Goal: Information Seeking & Learning: Learn about a topic

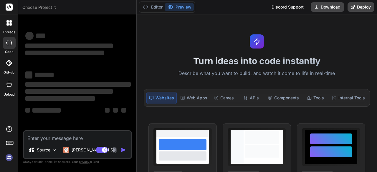
type textarea "x"
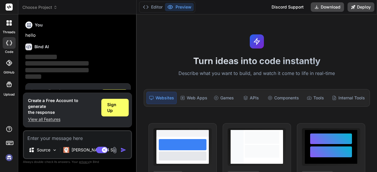
scroll to position [19, 0]
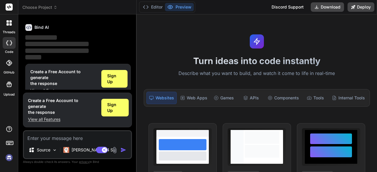
click at [71, 142] on textarea at bounding box center [77, 136] width 107 height 11
type textarea "public class StringTrim { public static void main(String[] args) { String s1 = …"
type textarea "x"
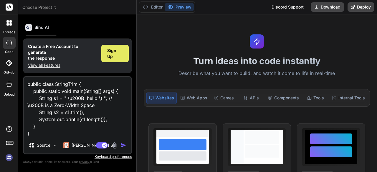
type textarea "public class StringTrim { public static void main(String[] args) { String s1 = …"
click at [117, 55] on span "Sign Up" at bounding box center [115, 54] width 16 height 12
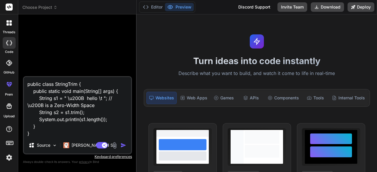
scroll to position [0, 0]
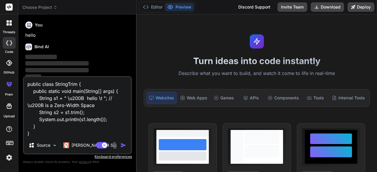
click at [122, 145] on img "button" at bounding box center [123, 145] width 6 height 6
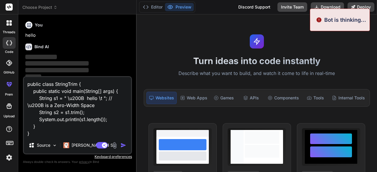
click at [122, 145] on img "button" at bounding box center [123, 145] width 6 height 6
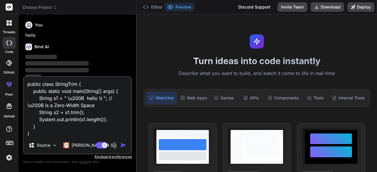
click at [122, 145] on img "button" at bounding box center [123, 145] width 6 height 6
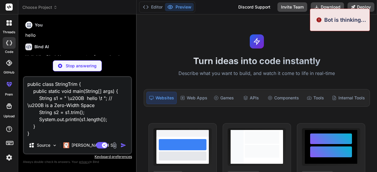
click at [71, 122] on textarea "public class StringTrim { public static void main(String[] args) { String s1 = …" at bounding box center [77, 107] width 107 height 60
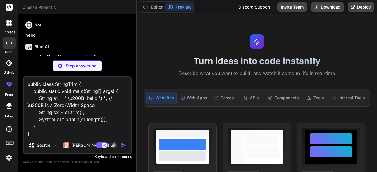
click at [120, 144] on img "button" at bounding box center [123, 145] width 6 height 6
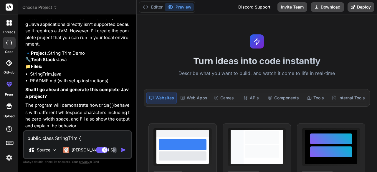
scroll to position [255, 0]
type textarea "x"
click at [68, 139] on textarea "public class StringTrim { public static void main(String[] args) { String s1 = …" at bounding box center [77, 136] width 107 height 11
paste textarea "public class StringTrim { public static void main(String[] args) { String s1 = …"
type textarea "public class StringTrim { public static void main(String[] args) { String s1 = …"
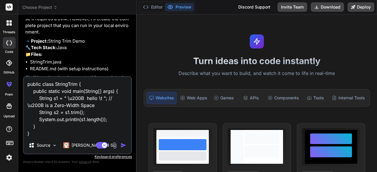
scroll to position [275, 0]
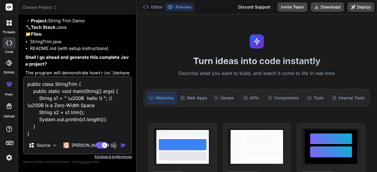
type textarea "x"
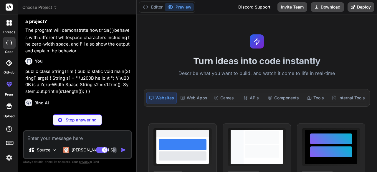
scroll to position [336, 0]
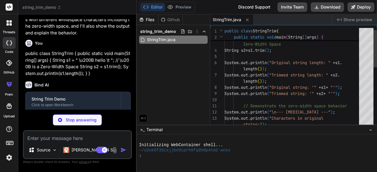
type textarea "x"
type textarea "// Remove specific zero-width characters String cleaned = s1.replaceAll("[\u200…"
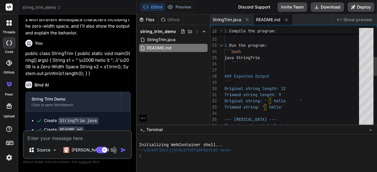
type textarea "x"
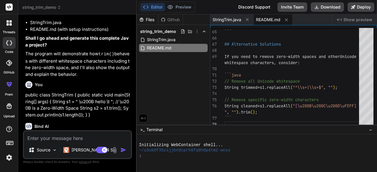
scroll to position [421, 0]
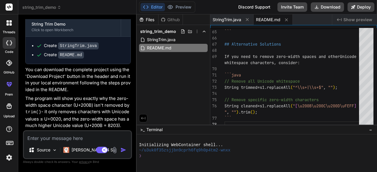
click at [36, 134] on textarea at bounding box center [77, 136] width 107 height 11
paste textarea "public class StringTrim { public static void main(String[] args) { String s1 = …"
type textarea "public class StringTrim { public static void main(String[] args) { String s1 = …"
type textarea "x"
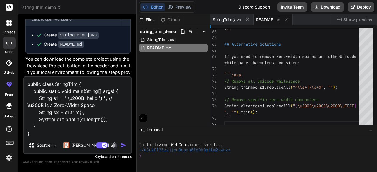
type textarea "public class StringTrim { public static void main(String[] args) { String s1 = …"
type textarea "x"
type textarea "public class StringTrim { public static void main(String[] args) { String s1 = …"
type textarea "x"
type textarea "public class StringTrim { public static void main(String[] args) { String s1 = …"
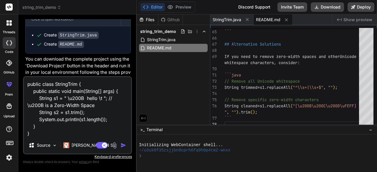
type textarea "x"
type textarea "public class StringTrim { public static void main(String[] args) { String s1 = …"
type textarea "x"
type textarea "public class StringTrim { public static void main(String[] args) { String s1 = …"
type textarea "x"
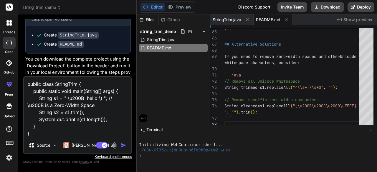
type textarea "public class StringTrim { public static void main(String[] args) { String s1 = …"
type textarea "x"
type textarea "public class StringTrim { public static void main(String[] args) { String s1 = …"
type textarea "x"
type textarea "public class StringTrim { public static void main(String[] args) { String s1 = …"
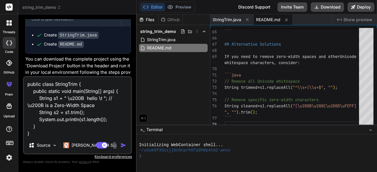
type textarea "x"
type textarea "public class StringTrim { public static void main(String[] args) { String s1 = …"
type textarea "x"
type textarea "public class StringTrim { public static void main(String[] args) { String s1 = …"
type textarea "x"
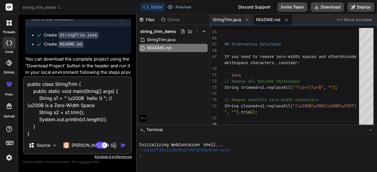
type textarea "public class StringTrim { public static void main(String[] args) { String s1 = …"
type textarea "x"
type textarea "public class StringTrim { public static void main(String[] args) { String s1 = …"
type textarea "x"
type textarea "public class StringTrim { public static void main(String[] args) { String s1 = …"
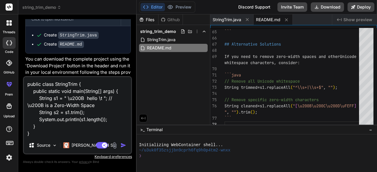
type textarea "x"
type textarea "public class StringTrim { public static void main(String[] args) { String s1 = …"
type textarea "x"
type textarea "public class StringTrim { public static void main(String[] args) { String s1 = …"
type textarea "x"
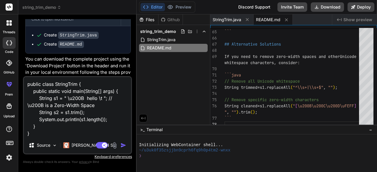
type textarea "public class StringTrim { public static void main(String[] args) { String s1 = …"
type textarea "x"
type textarea "public class StringTrim { public static void main(String[] args) { String s1 = …"
type textarea "x"
type textarea "public class StringTrim { public static void main(String[] args) { String s1 = …"
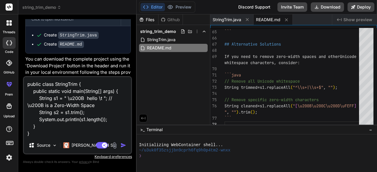
type textarea "x"
type textarea "public class StringTrim { public static void main(String[] args) { String s1 = …"
type textarea "x"
type textarea "public class StringTrim { public static void main(String[] args) { String s1 = …"
type textarea "x"
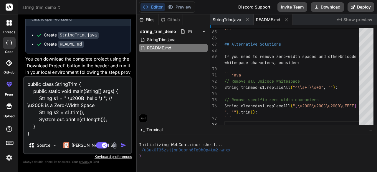
type textarea "public class StringTrim { public static void main(String[] args) { String s1 = …"
type textarea "x"
type textarea "public class StringTrim { public static void main(String[] args) { String s1 = …"
type textarea "x"
type textarea "public class StringTrim { public static void main(String[] args) { String s1 = …"
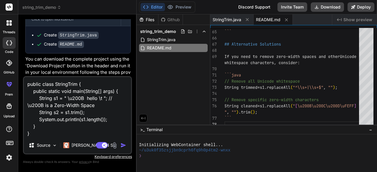
type textarea "x"
type textarea "public class StringTrim { public static void main(String[] args) { String s1 = …"
type textarea "x"
type textarea "public class StringTrim { public static void main(String[] args) { String s1 = …"
type textarea "x"
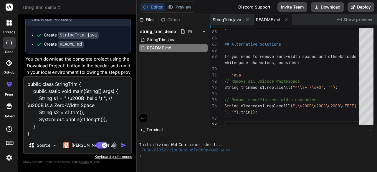
type textarea "public class StringTrim { public static void main(String[] args) { String s1 = …"
type textarea "x"
type textarea "public class StringTrim { public static void main(String[] args) { String s1 = …"
type textarea "x"
type textarea "public class StringTrim { public static void main(String[] args) { String s1 = …"
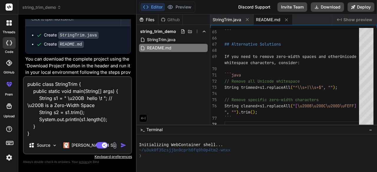
type textarea "x"
type textarea "public class StringTrim { public static void main(String[] args) { String s1 = …"
type textarea "x"
type textarea "public class StringTrim { public static void main(String[] args) { String s1 = …"
type textarea "x"
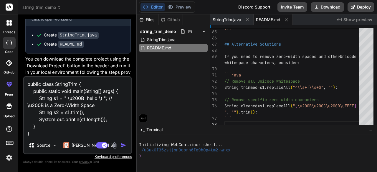
type textarea "public class StringTrim { public static void main(String[] args) { String s1 = …"
type textarea "x"
type textarea "public class StringTrim { public static void main(String[] args) { String s1 = …"
type textarea "x"
type textarea "public class StringTrim { public static void main(String[] args) { String s1 = …"
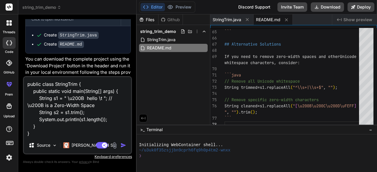
type textarea "x"
type textarea "public class StringTrim { public static void main(String[] args) { String s1 = …"
type textarea "x"
type textarea "public class StringTrim { public static void main(String[] args) { String s1 = …"
type textarea "x"
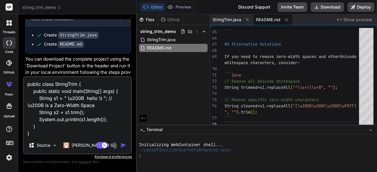
type textarea "public class StringTrim { public static void main(String[] args) { String s1 = …"
type textarea "x"
type textarea "public class StringTrim { public static void main(String[] args) { String s1 = …"
type textarea "x"
type textarea "public class StringTrim { public static void main(String[] args) { String s1 = …"
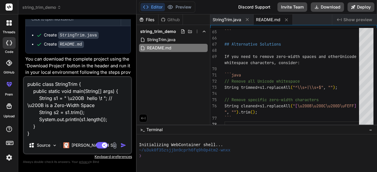
type textarea "x"
type textarea "public class StringTrim { public static void main(String[] args) { String s1 = …"
type textarea "x"
type textarea "public class StringTrim { public static void main(String[] args) { String s1 = …"
type textarea "x"
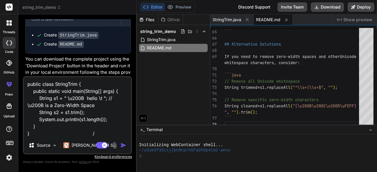
type textarea "public class StringTrim { public static void main(String[] args) { String s1 = …"
type textarea "x"
type textarea "public class StringTrim { public static void main(String[] args) { String s1 = …"
type textarea "x"
type textarea "public class StringTrim { public static void main(String[] args) { String s1 = …"
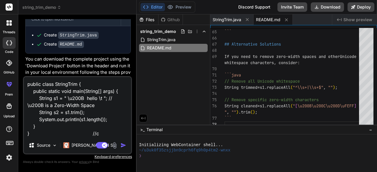
type textarea "x"
type textarea "public class StringTrim { public static void main(String[] args) { String s1 = …"
type textarea "x"
type textarea "public class StringTrim { public static void main(String[] args) { String s1 = …"
type textarea "x"
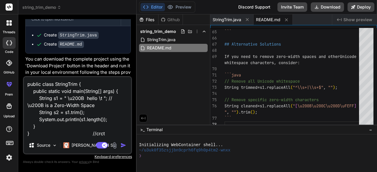
type textarea "public class StringTrim { public static void main(String[] args) { String s1 = …"
type textarea "x"
type textarea "public class StringTrim { public static void main(String[] args) { String s1 = …"
type textarea "x"
type textarea "public class StringTrim { public static void main(String[] args) { String s1 = …"
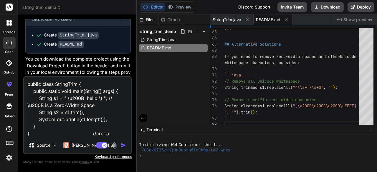
type textarea "x"
type textarea "public class StringTrim { public static void main(String[] args) { String s1 = …"
type textarea "x"
type textarea "public class StringTrim { public static void main(String[] args) { String s1 = …"
type textarea "x"
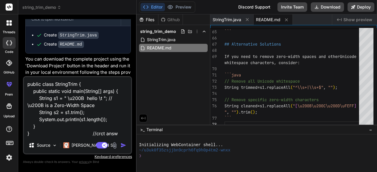
type textarea "public class StringTrim { public static void main(String[] args) { String s1 = …"
type textarea "x"
type textarea "public class StringTrim { public static void main(String[] args) { String s1 = …"
type textarea "x"
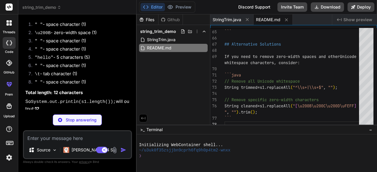
scroll to position [606, 0]
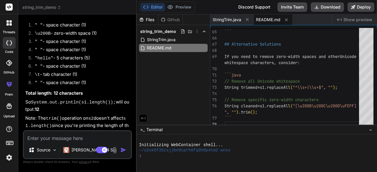
type textarea "x"
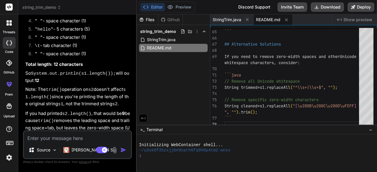
scroll to position [657, 0]
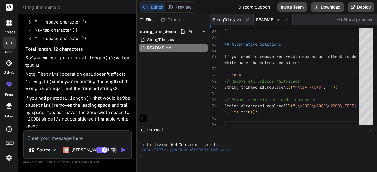
click at [40, 137] on textarea at bounding box center [77, 136] width 107 height 11
type textarea "i"
type textarea "x"
type textarea "i"
type textarea "x"
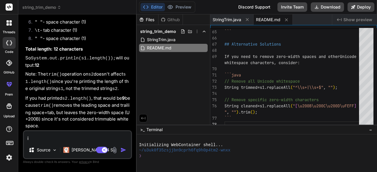
type textarea "i t"
type textarea "x"
type textarea "i th"
type textarea "x"
type textarea "i thi"
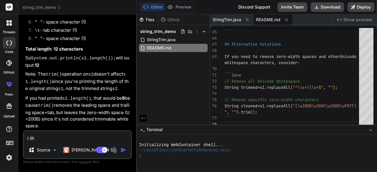
type textarea "x"
type textarea "i thin"
type textarea "x"
type textarea "i think"
type textarea "x"
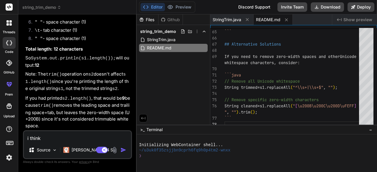
type textarea "i think"
type textarea "x"
type textarea "i think 1"
type textarea "x"
type textarea "i think 14"
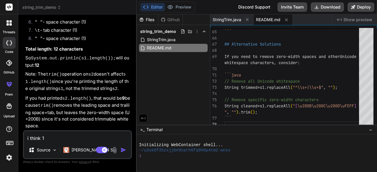
type textarea "x"
type textarea "i think 14"
type textarea "x"
type textarea "i think 14 i"
type textarea "x"
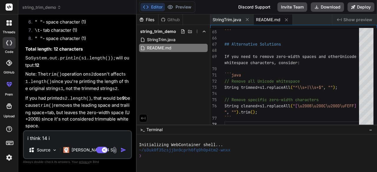
type textarea "i think 14 is"
type textarea "x"
type textarea "i think 14 is"
type textarea "x"
type textarea "i think 14 is a"
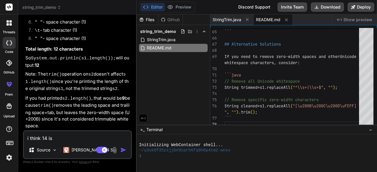
type textarea "x"
type textarea "i think 14 is an"
type textarea "x"
type textarea "i think 14 is ans"
type textarea "x"
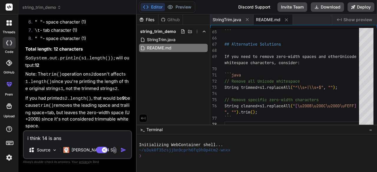
type textarea "i think 14 is answ"
type textarea "x"
type textarea "i think 14 is answe"
type textarea "x"
type textarea "i think 14 is answer"
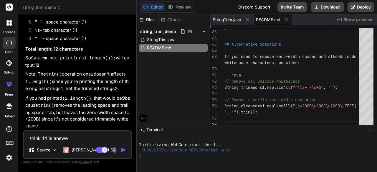
type textarea "x"
type textarea "i think 14 is answer"
type textarea "x"
type textarea "i think 14 is answer h"
type textarea "x"
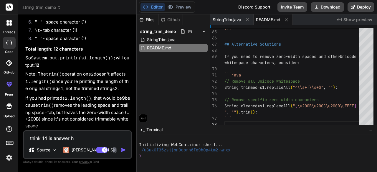
type textarea "i think 14 is answer ho"
type textarea "x"
type textarea "i think 14 is answer how"
type textarea "x"
type textarea "i think 14 is answer how"
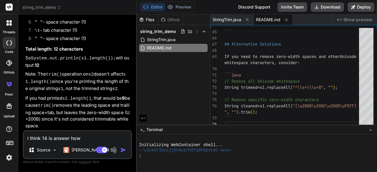
type textarea "x"
type textarea "i think 14 is answer how t"
type textarea "x"
type textarea "i think 14 is answer how to"
type textarea "x"
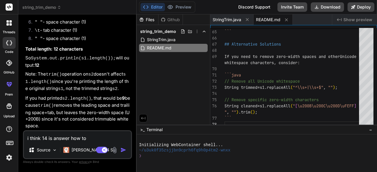
type textarea "i think 14 is answer how to"
type textarea "x"
type textarea "i think 14 is answer how to p"
type textarea "x"
type textarea "i think 14 is answer how to po"
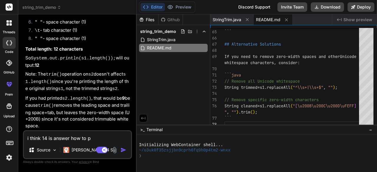
type textarea "x"
type textarea "i think 14 is answer how to pos"
type textarea "x"
type textarea "i think 14 is answer how to posd"
type textarea "x"
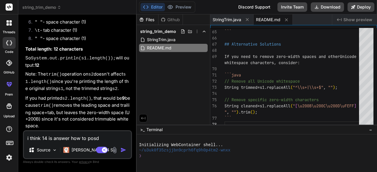
type textarea "i think 14 is answer how to posdd"
type textarea "x"
type textarea "i think 14 is answer how to posd"
type textarea "x"
type textarea "i think 14 is answer how to pos"
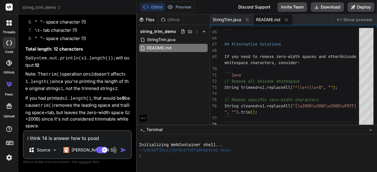
type textarea "x"
type textarea "i think 14 is answer how to po"
type textarea "x"
type textarea "i think 14 is answer how to pos"
type textarea "x"
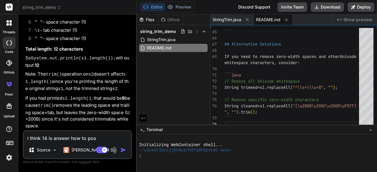
type textarea "i think 14 is answer how to poss"
type textarea "x"
type textarea "i think 14 is answer how to possi"
type textarea "x"
type textarea "i think 14 is answer how to possib"
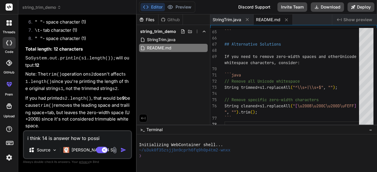
type textarea "x"
type textarea "i think 14 is answer how to possibl"
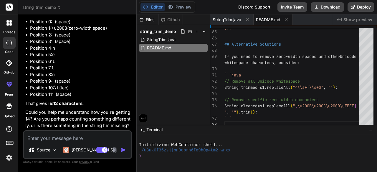
scroll to position [1025, 0]
click at [49, 138] on textarea at bounding box center [77, 136] width 107 height 11
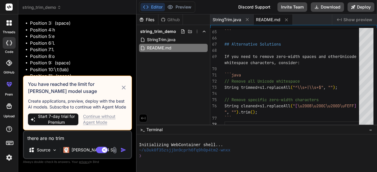
click at [92, 124] on div "Continue without Agent Mode" at bounding box center [105, 120] width 44 height 12
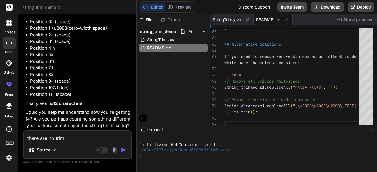
click at [121, 147] on img "button" at bounding box center [123, 150] width 6 height 6
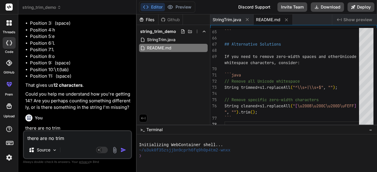
scroll to position [1086, 0]
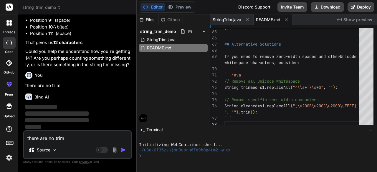
click at [121, 147] on img "button" at bounding box center [123, 150] width 6 height 6
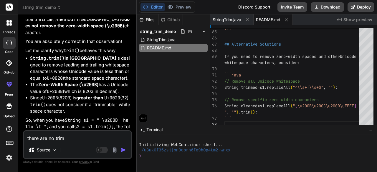
click at [74, 109] on li "Since U+200B (8203) is greater than U+0020 (32), trim() does not consider it a …" at bounding box center [80, 105] width 101 height 20
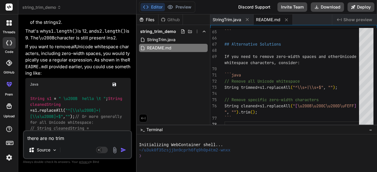
scroll to position [1295, 0]
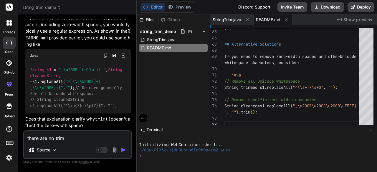
click at [51, 59] on div "Java" at bounding box center [77, 55] width 105 height 13
click at [69, 139] on textarea "there are no trim" at bounding box center [77, 136] width 107 height 11
paste textarea "public class StringTrim { public static void main(String[] args) { String s1 = …"
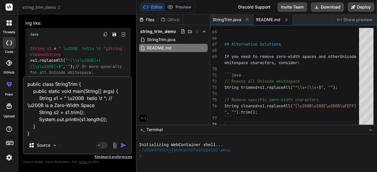
click at [68, 112] on textarea "public class StringTrim { public static void main(String[] args) { String s1 = …" at bounding box center [77, 107] width 107 height 60
click at [84, 120] on textarea "public class StringTrim { public static void main(String[] args) { String s1 = …" at bounding box center [77, 107] width 107 height 60
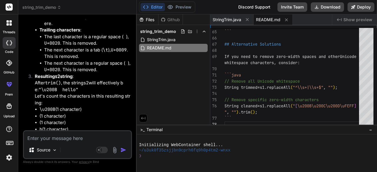
scroll to position [1666, 0]
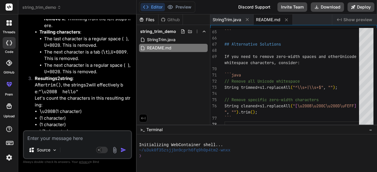
click at [61, 133] on textarea at bounding box center [77, 136] width 107 height 11
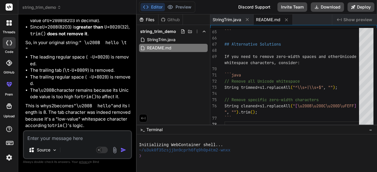
scroll to position [2050, 0]
click at [72, 140] on textarea at bounding box center [77, 136] width 107 height 11
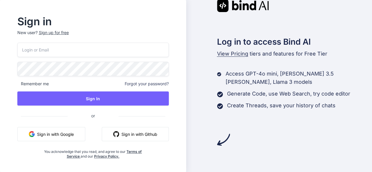
click at [62, 134] on button "Sign in with Google" at bounding box center [51, 134] width 68 height 14
